Goal: Find specific page/section: Find specific page/section

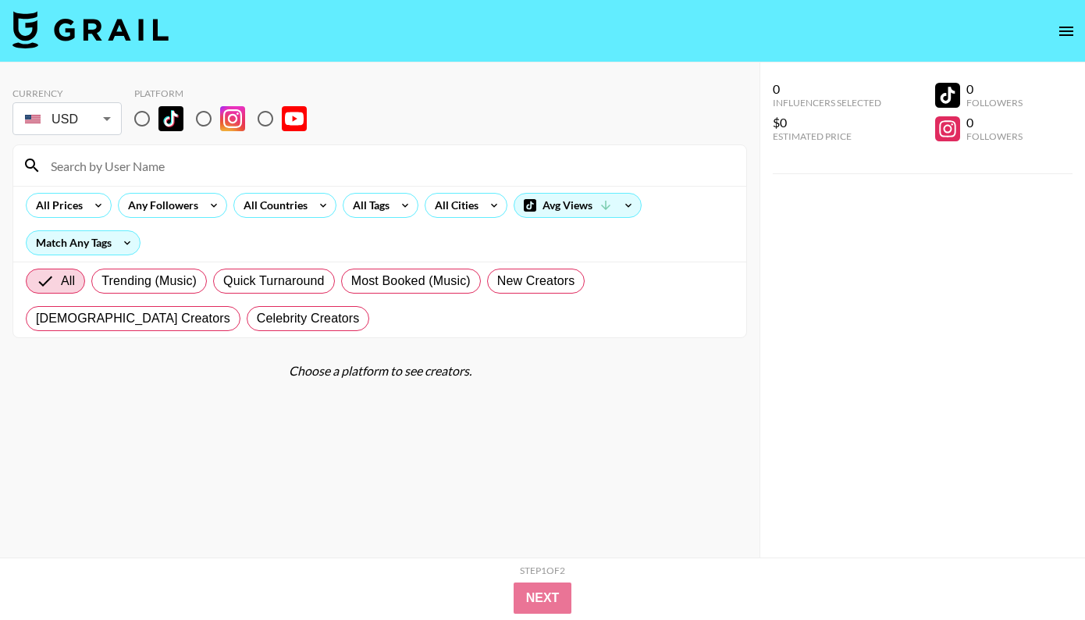
click at [107, 178] on div at bounding box center [379, 165] width 733 height 41
click at [105, 156] on input at bounding box center [389, 165] width 696 height 25
paste input "oshuclips"
type input "oshuclips"
click at [141, 115] on input "radio" at bounding box center [142, 118] width 33 height 33
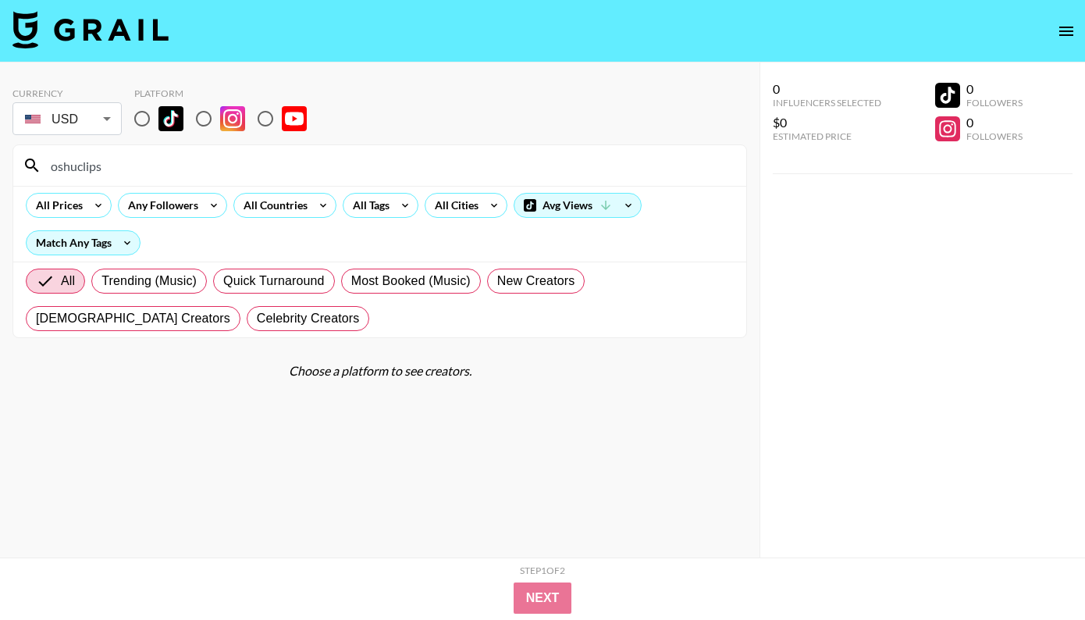
radio input "true"
click at [116, 166] on input "oshuclips" at bounding box center [389, 165] width 696 height 25
click at [143, 169] on input "oshuclips" at bounding box center [389, 165] width 696 height 25
click at [106, 240] on div "Match Any Tags" at bounding box center [83, 242] width 113 height 23
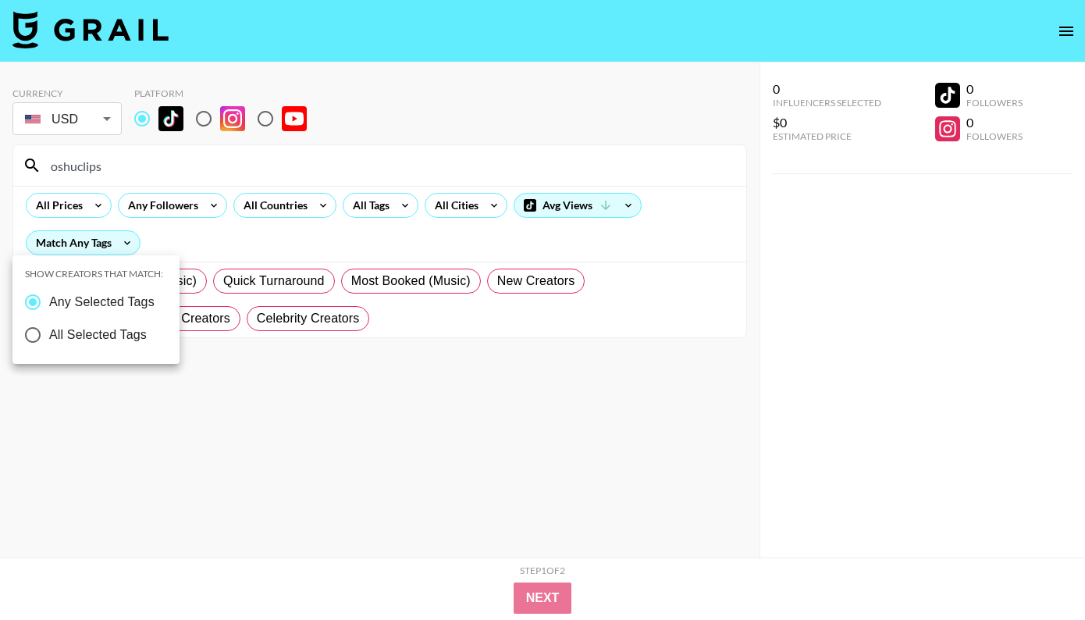
click at [227, 230] on div at bounding box center [542, 310] width 1085 height 620
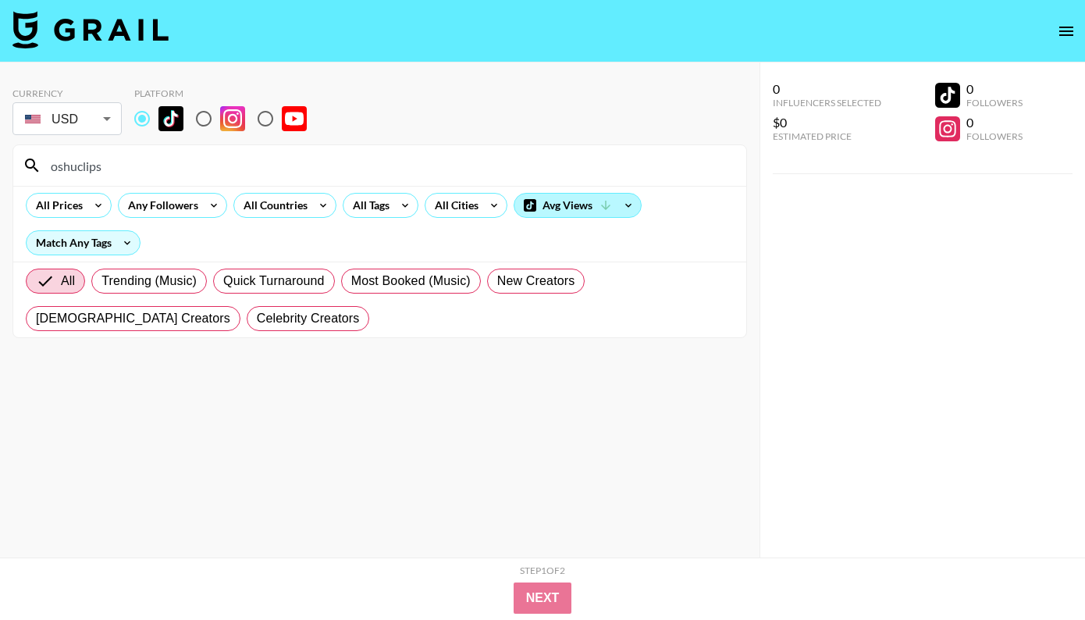
click at [561, 210] on div "Avg Views" at bounding box center [578, 205] width 126 height 23
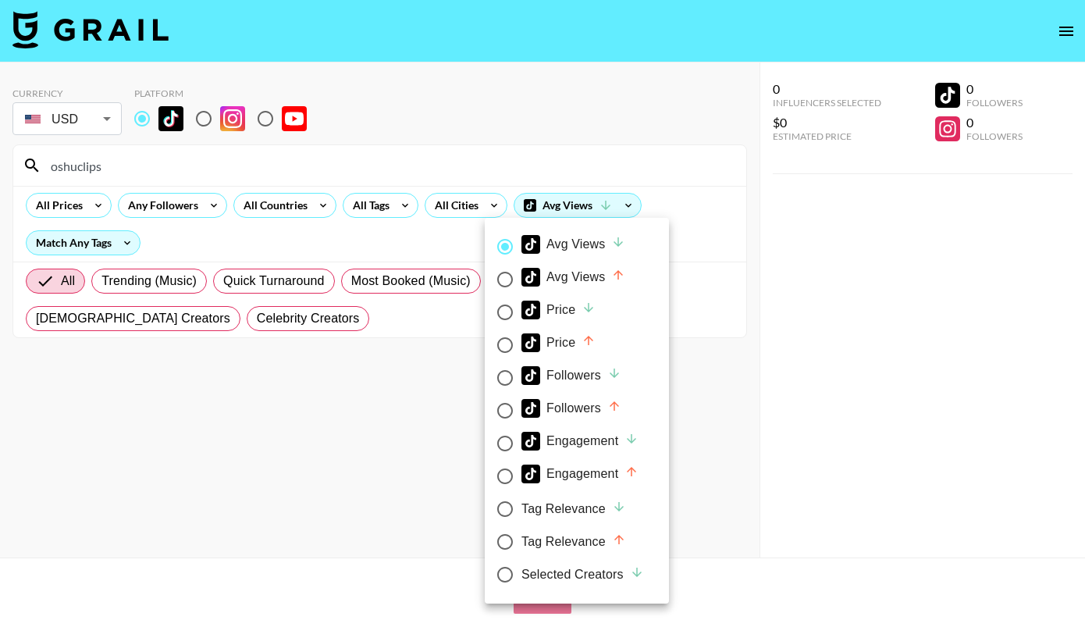
click at [395, 239] on div at bounding box center [542, 310] width 1085 height 620
